Goal: Find specific page/section: Find specific page/section

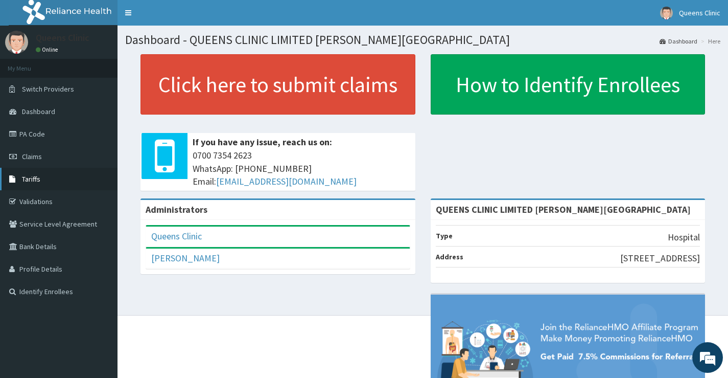
click at [39, 176] on span "Tariffs" at bounding box center [31, 178] width 18 height 9
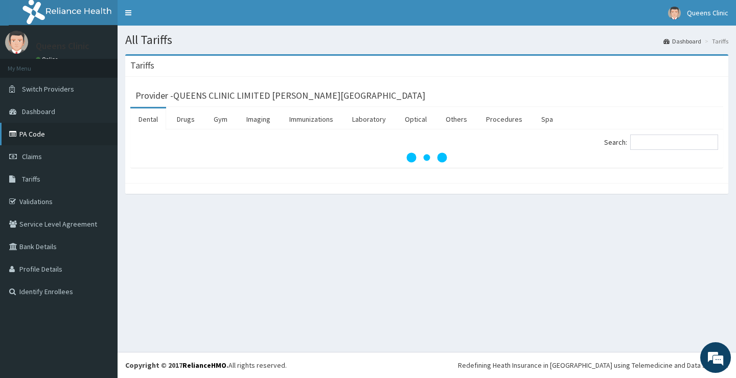
click at [35, 132] on link "PA Code" at bounding box center [59, 134] width 118 height 22
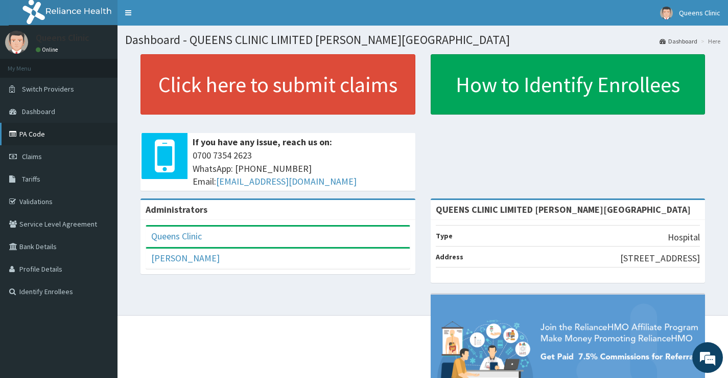
click at [30, 136] on link "PA Code" at bounding box center [59, 134] width 118 height 22
